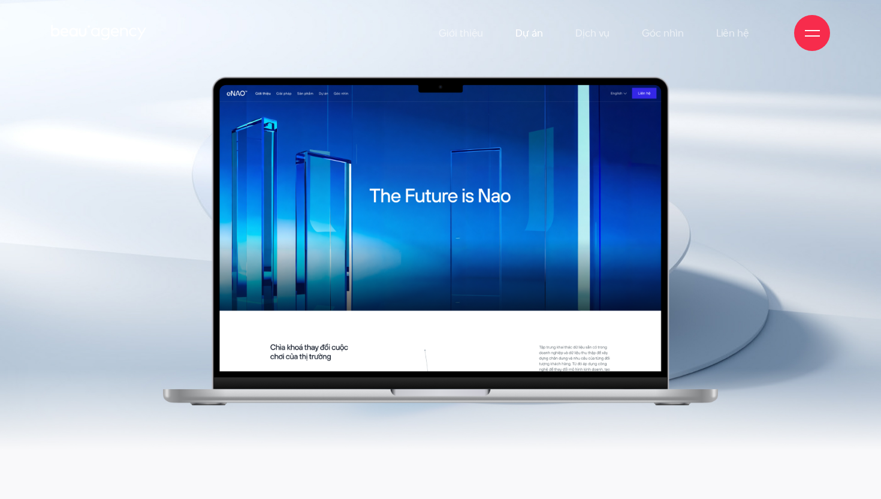
click at [539, 34] on link "Dự án" at bounding box center [530, 33] width 28 height 66
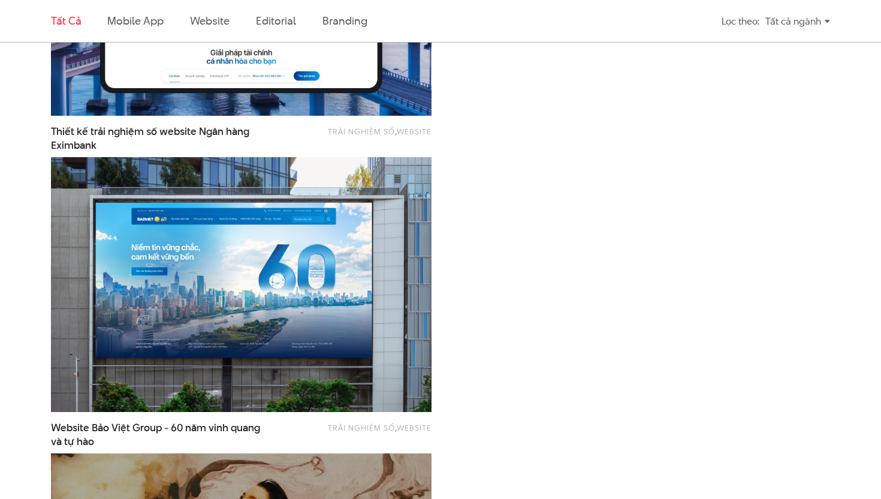
scroll to position [1442, 0]
